Goal: Find specific page/section: Find specific page/section

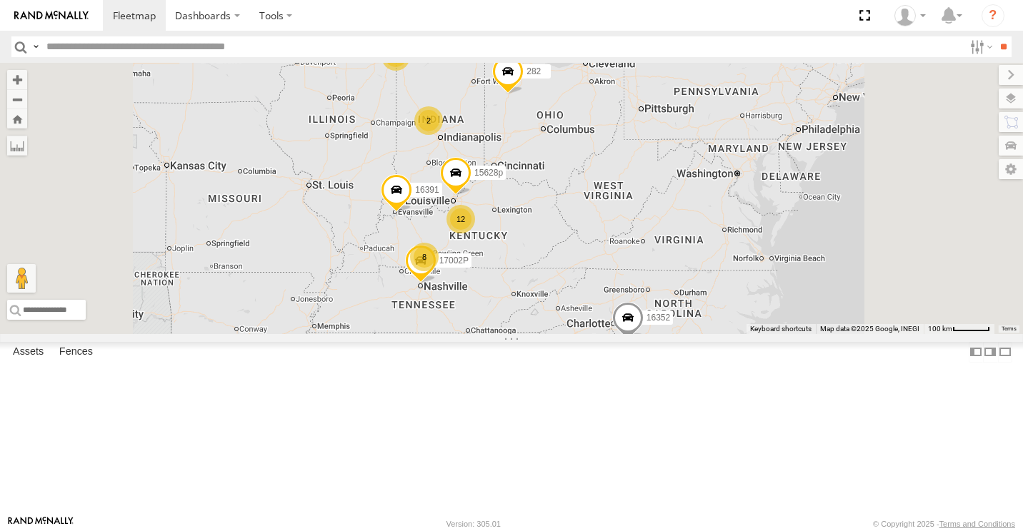
click at [438, 271] on div "8" at bounding box center [424, 257] width 29 height 29
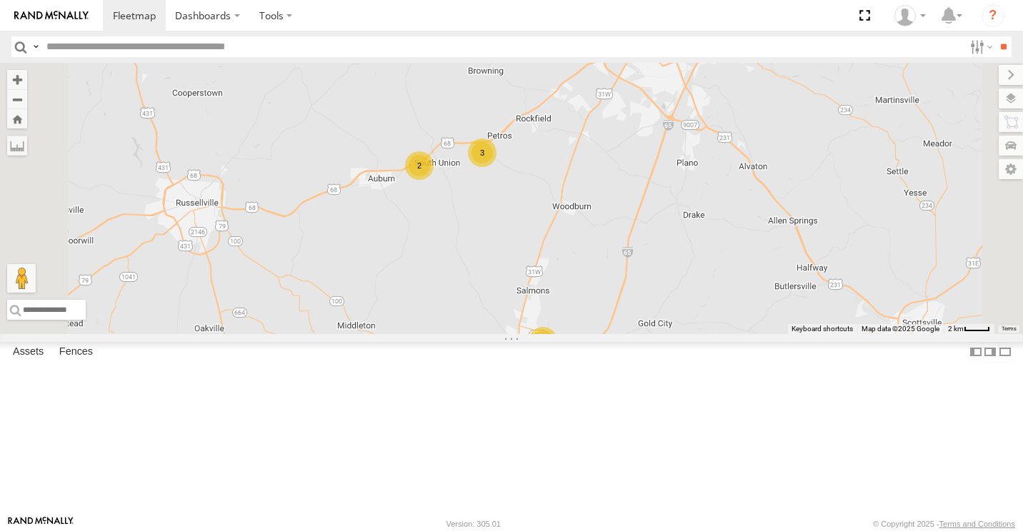
click at [557, 356] on div "2" at bounding box center [542, 341] width 29 height 29
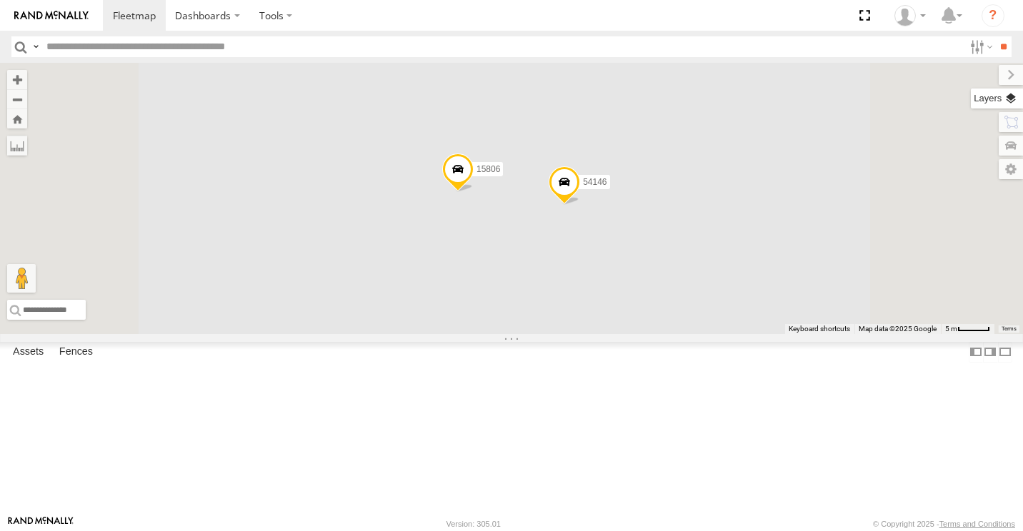
click at [1008, 104] on label at bounding box center [996, 99] width 52 height 20
click at [0, 0] on span "Basemaps" at bounding box center [0, 0] width 0 height 0
click at [0, 0] on span "Satellite" at bounding box center [0, 0] width 0 height 0
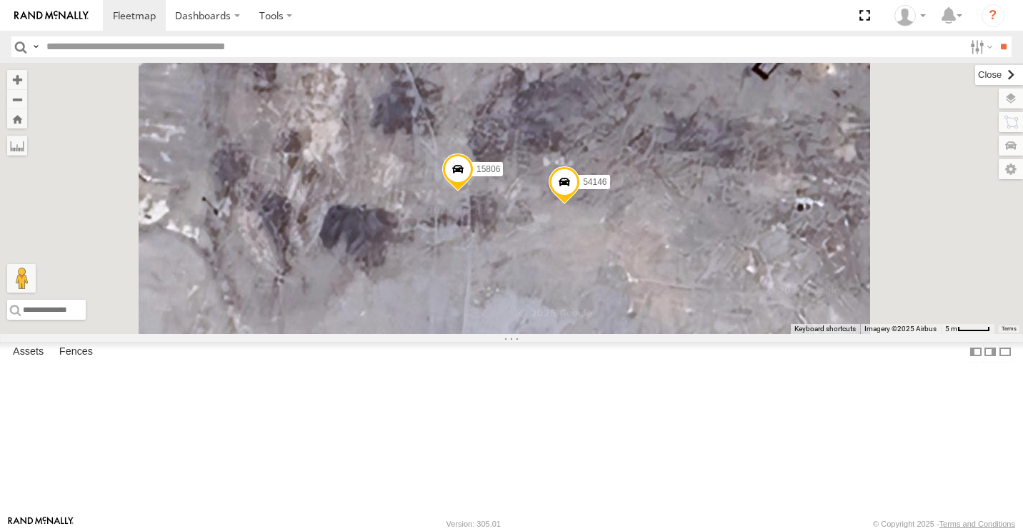
click at [975, 75] on label at bounding box center [999, 75] width 48 height 20
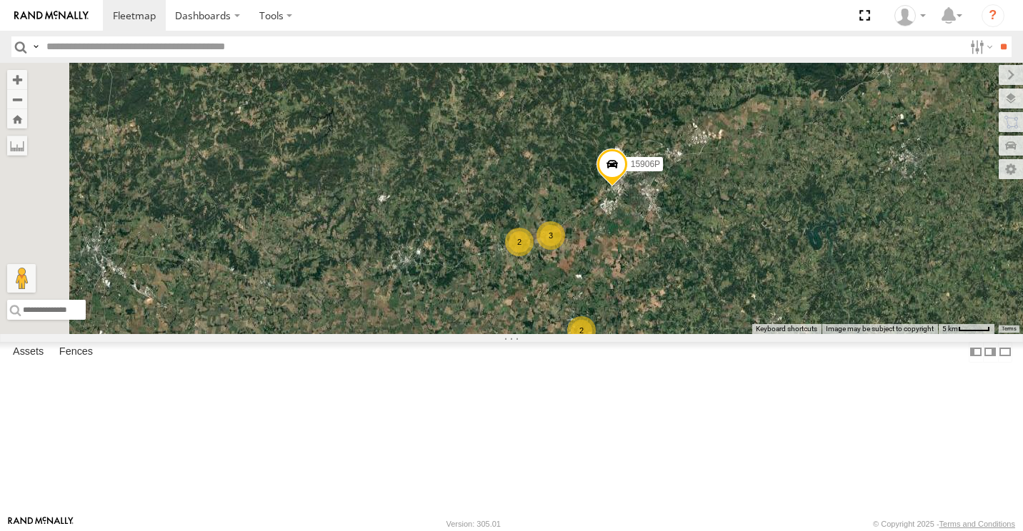
drag, startPoint x: 514, startPoint y: 334, endPoint x: 731, endPoint y: 336, distance: 217.1
click at [565, 250] on div "3" at bounding box center [550, 235] width 29 height 29
